Goal: Complete application form

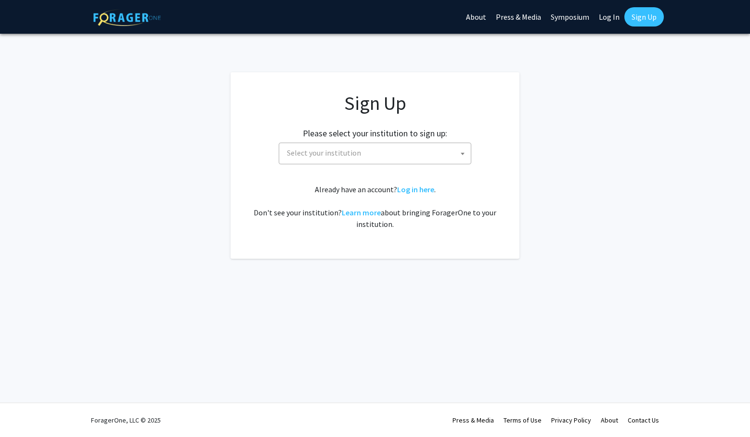
click at [380, 156] on span "Select your institution" at bounding box center [377, 153] width 188 height 20
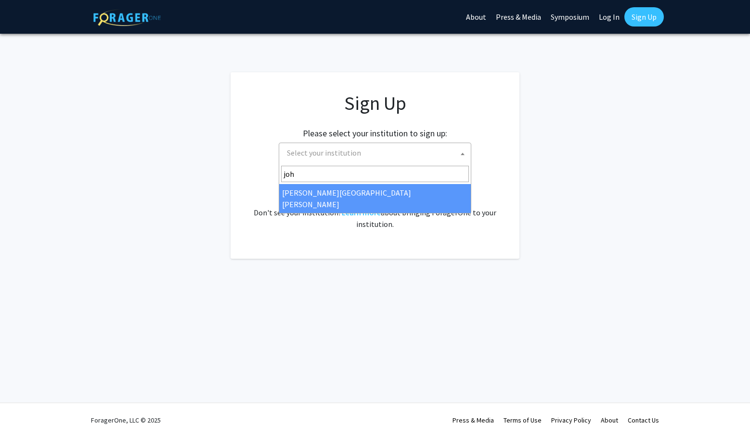
type input "joh"
select select "1"
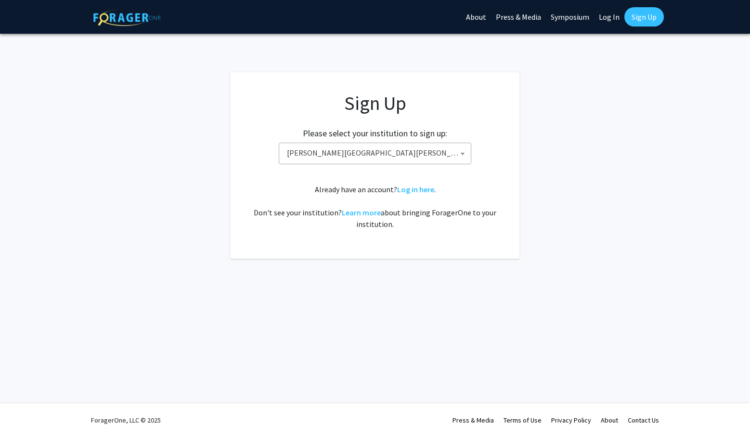
click at [350, 194] on div "Already have an account? Log in here . Don't see your institution? Learn more a…" at bounding box center [375, 206] width 250 height 46
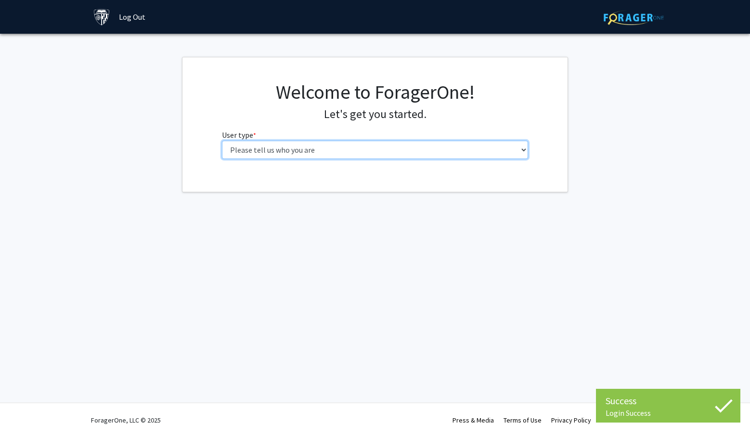
select select "2: masters"
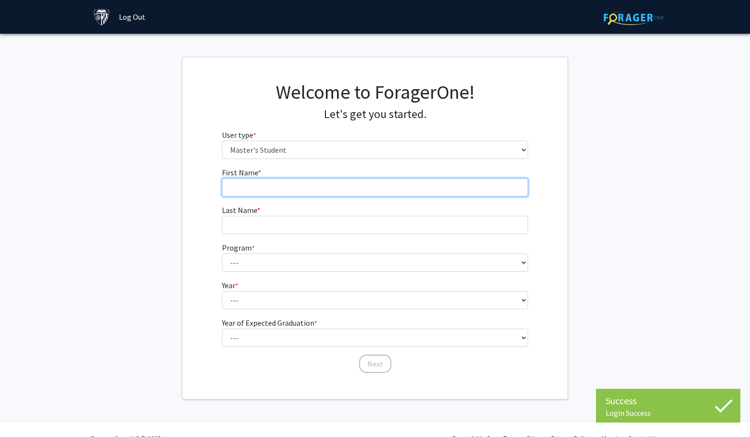
click at [317, 184] on input "First Name * required" at bounding box center [375, 187] width 307 height 18
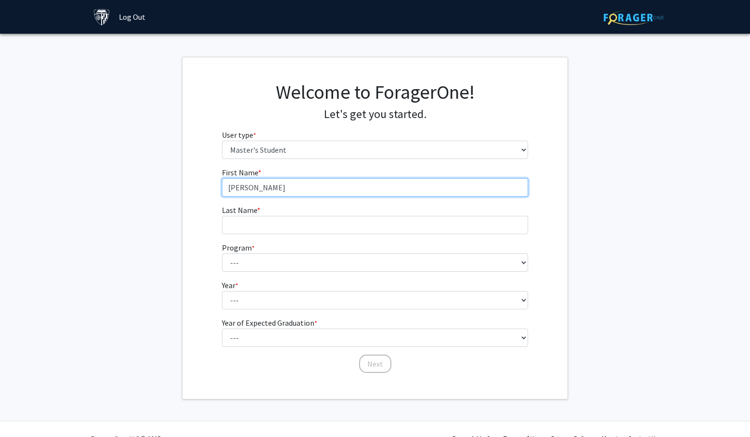
type input "Nora"
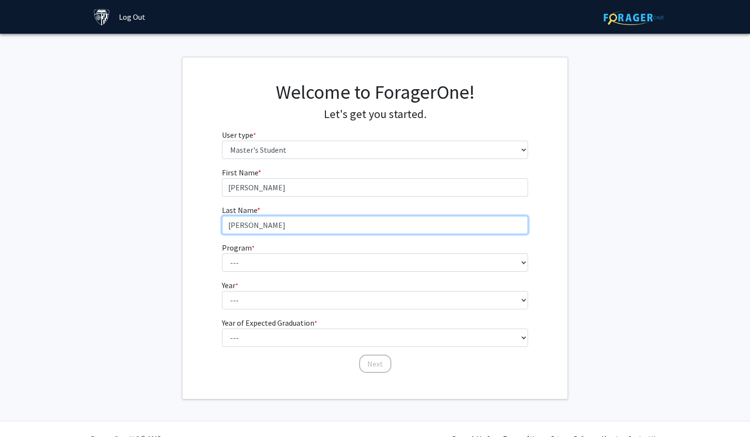
type input "Kahl"
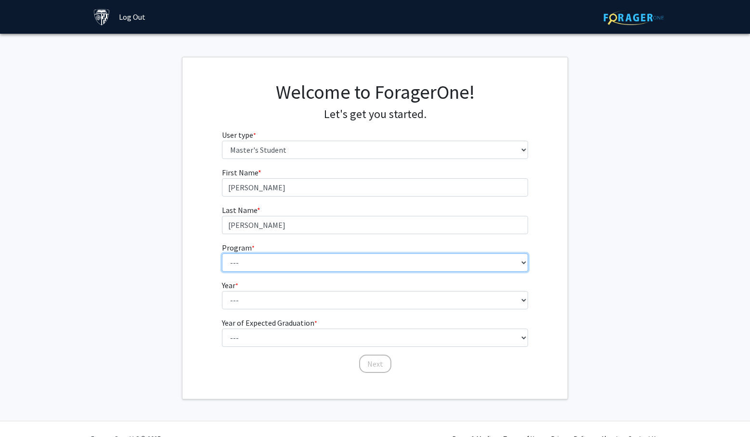
select select "101: 86"
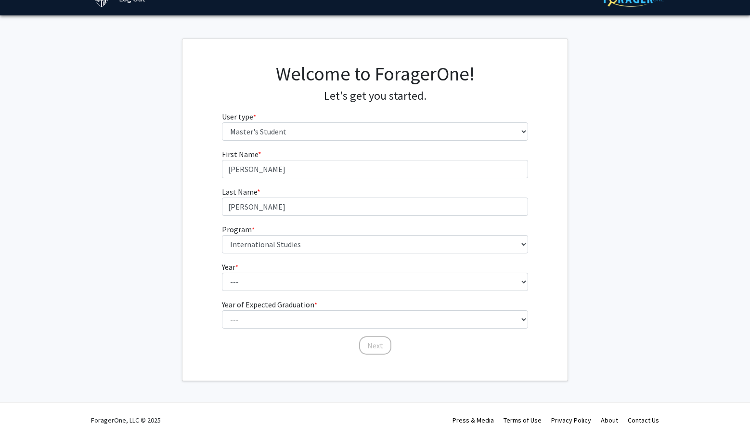
scroll to position [18, 0]
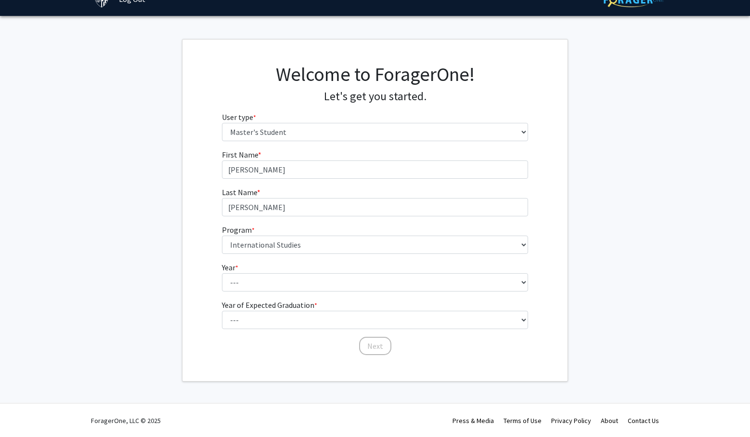
click at [376, 267] on fg-select "Year * required --- First Year Second Year" at bounding box center [375, 276] width 307 height 30
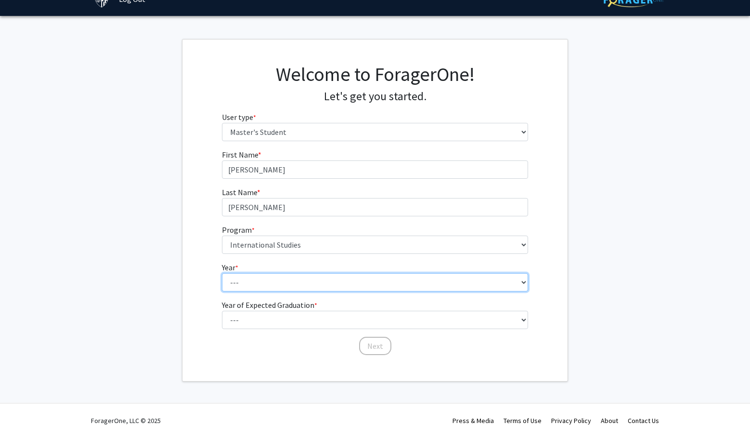
select select "1: first_year"
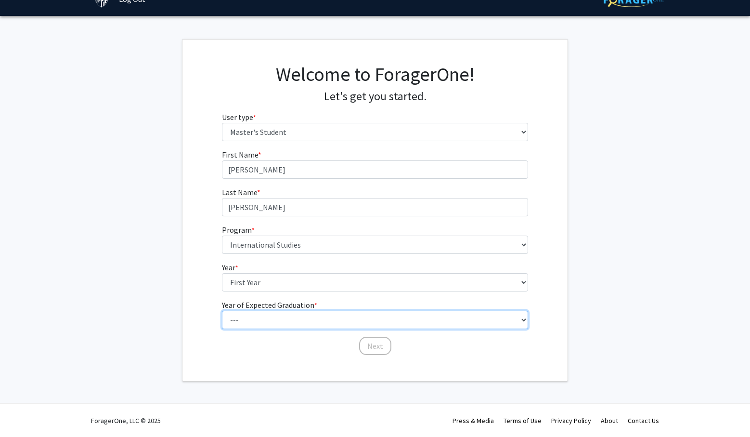
select select "2: 2026"
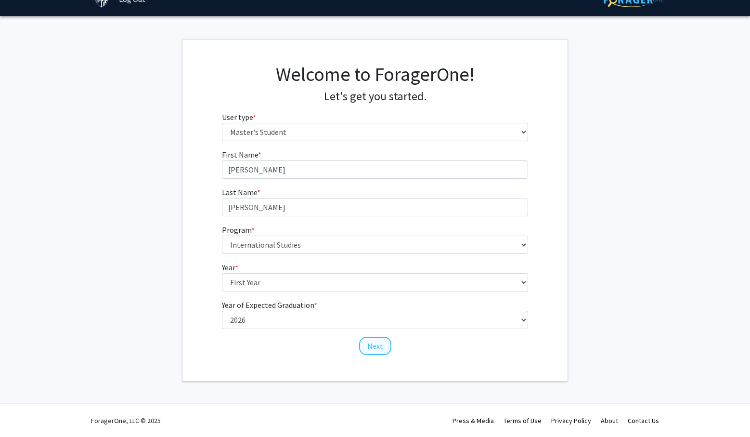
click at [373, 349] on button "Next" at bounding box center [375, 346] width 32 height 18
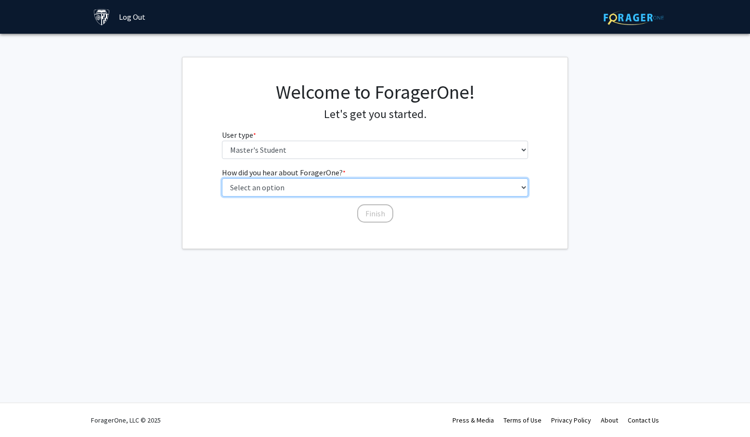
select select "3: university_website"
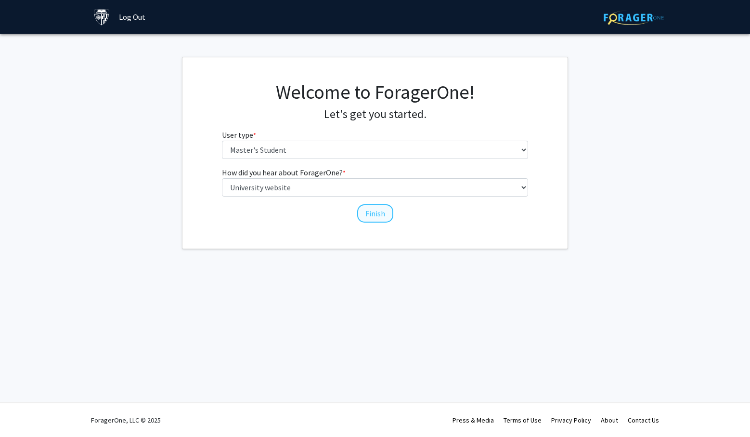
click at [362, 218] on button "Finish" at bounding box center [375, 213] width 36 height 18
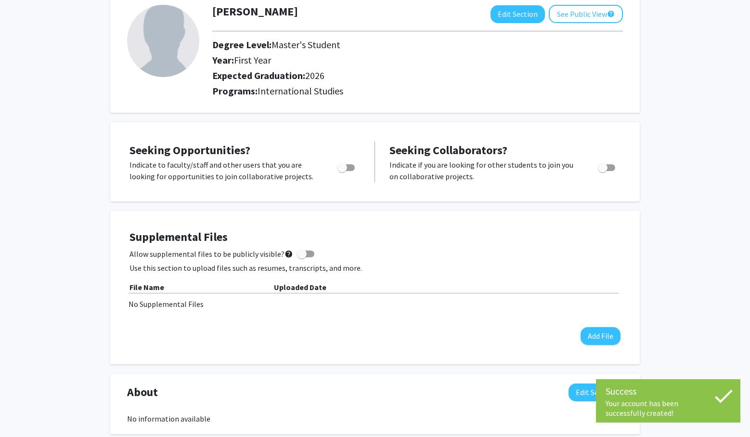
scroll to position [78, 0]
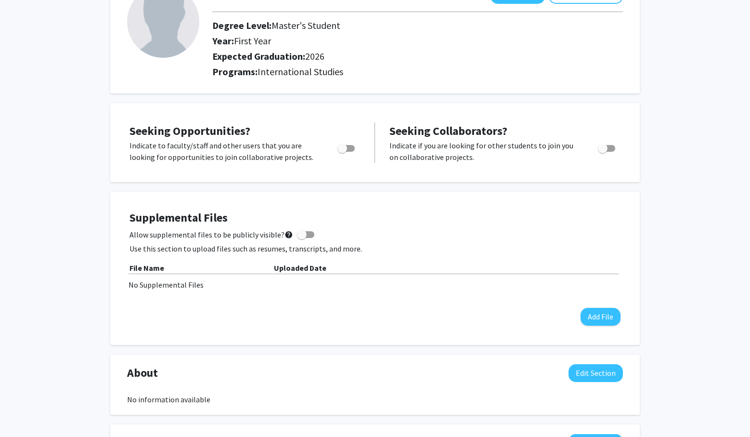
click at [348, 144] on label "Toggle" at bounding box center [344, 149] width 21 height 12
click at [342, 152] on input "Are you actively seeking opportunities?" at bounding box center [342, 152] width 0 height 0
checkbox input "true"
click at [394, 191] on div "Seeking Opportunities? Indicate to faculty/staff and other users that you are l…" at bounding box center [375, 439] width 530 height 672
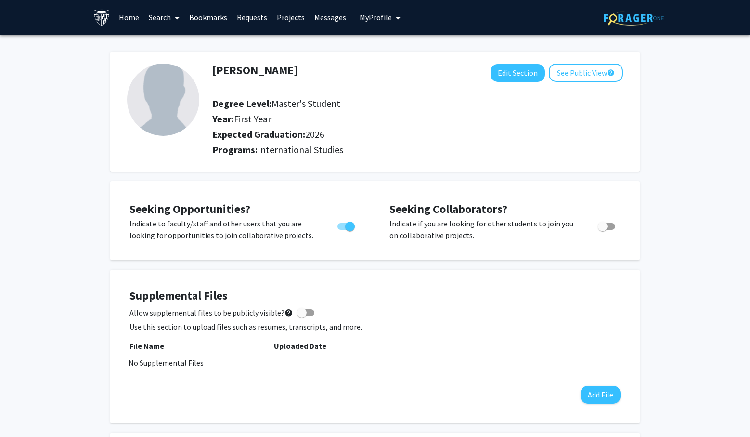
scroll to position [0, 0]
